Goal: Task Accomplishment & Management: Complete application form

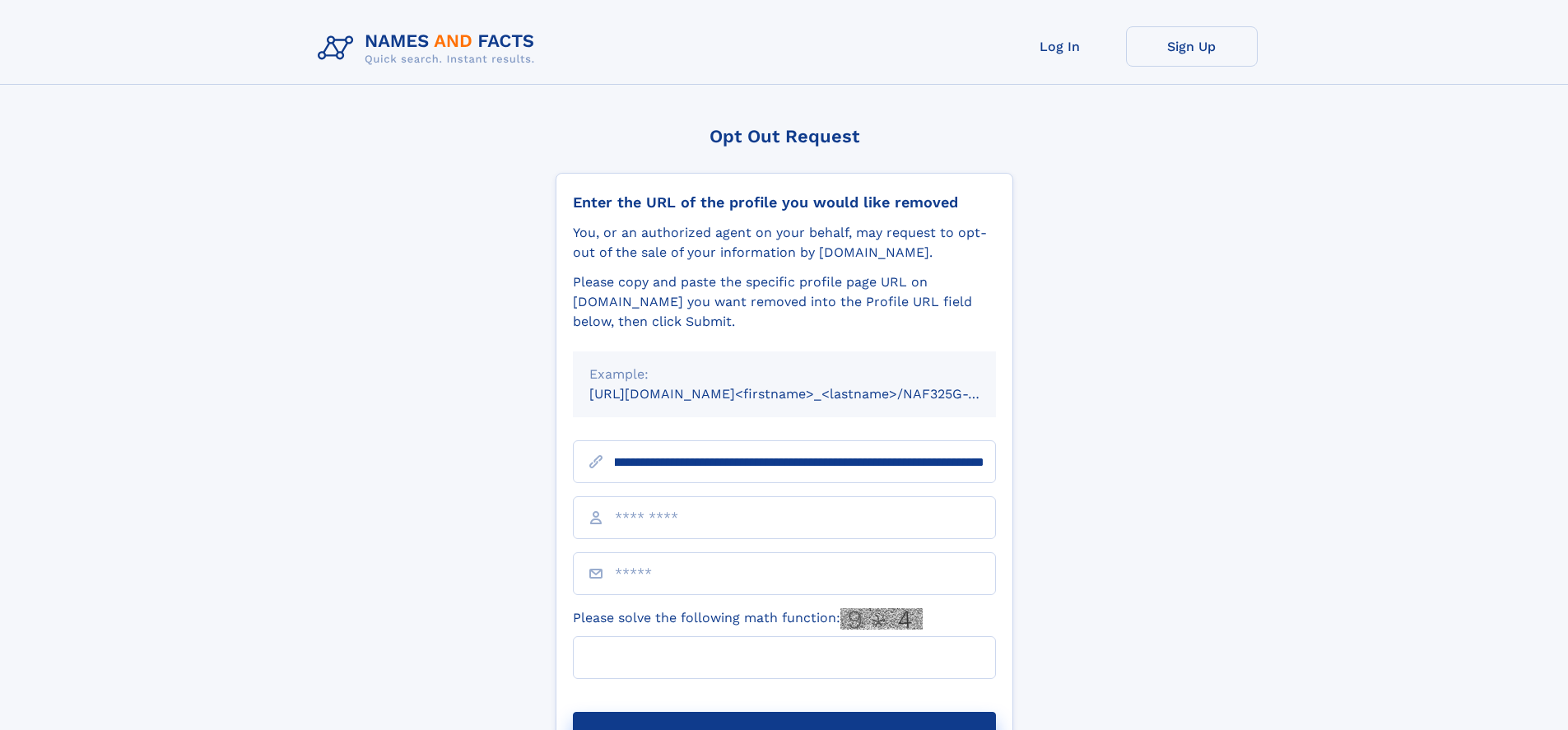
scroll to position [0, 222]
type input "**********"
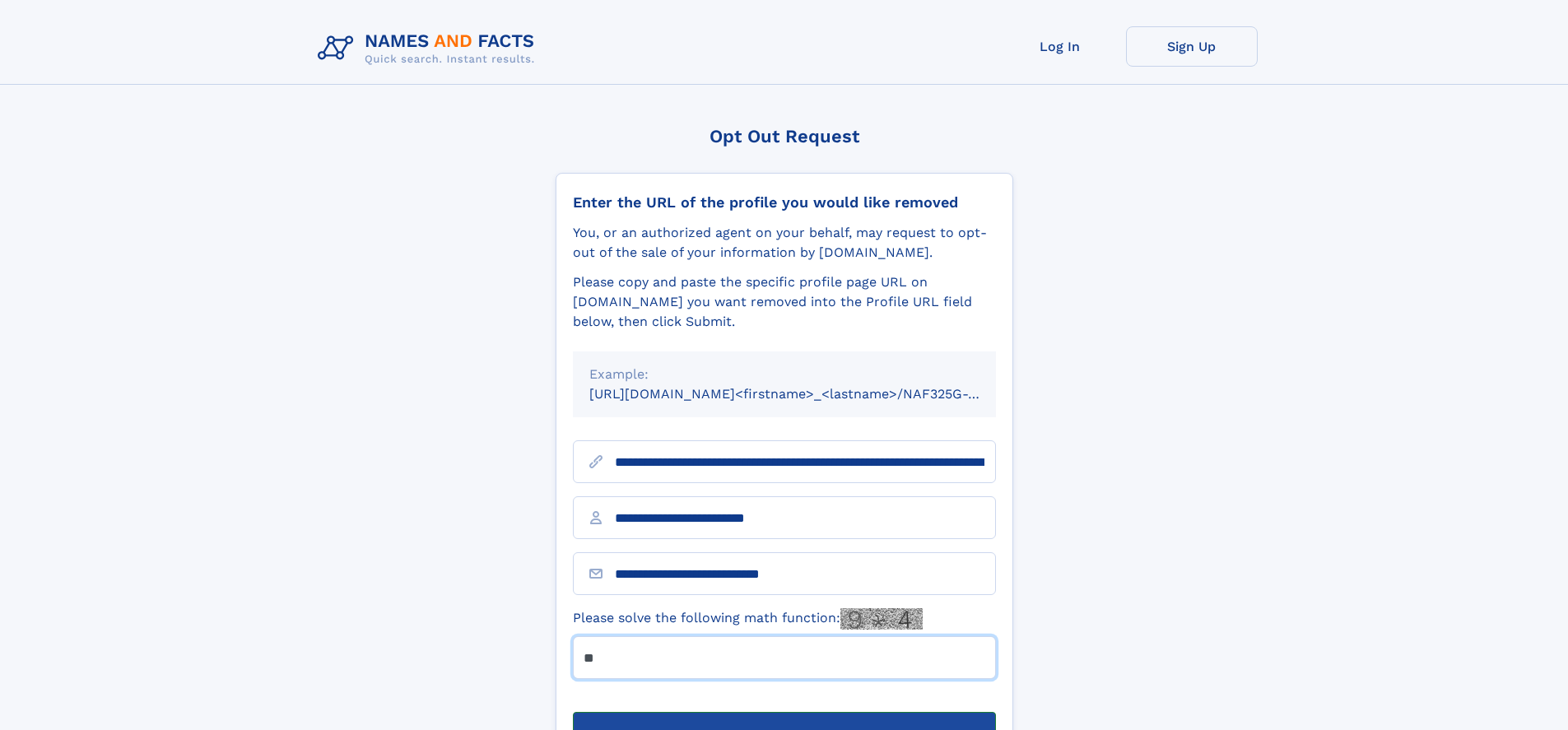
type input "**"
click at [784, 712] on button "Submit Opt Out Request" at bounding box center [784, 739] width 423 height 53
